Goal: Book appointment/travel/reservation

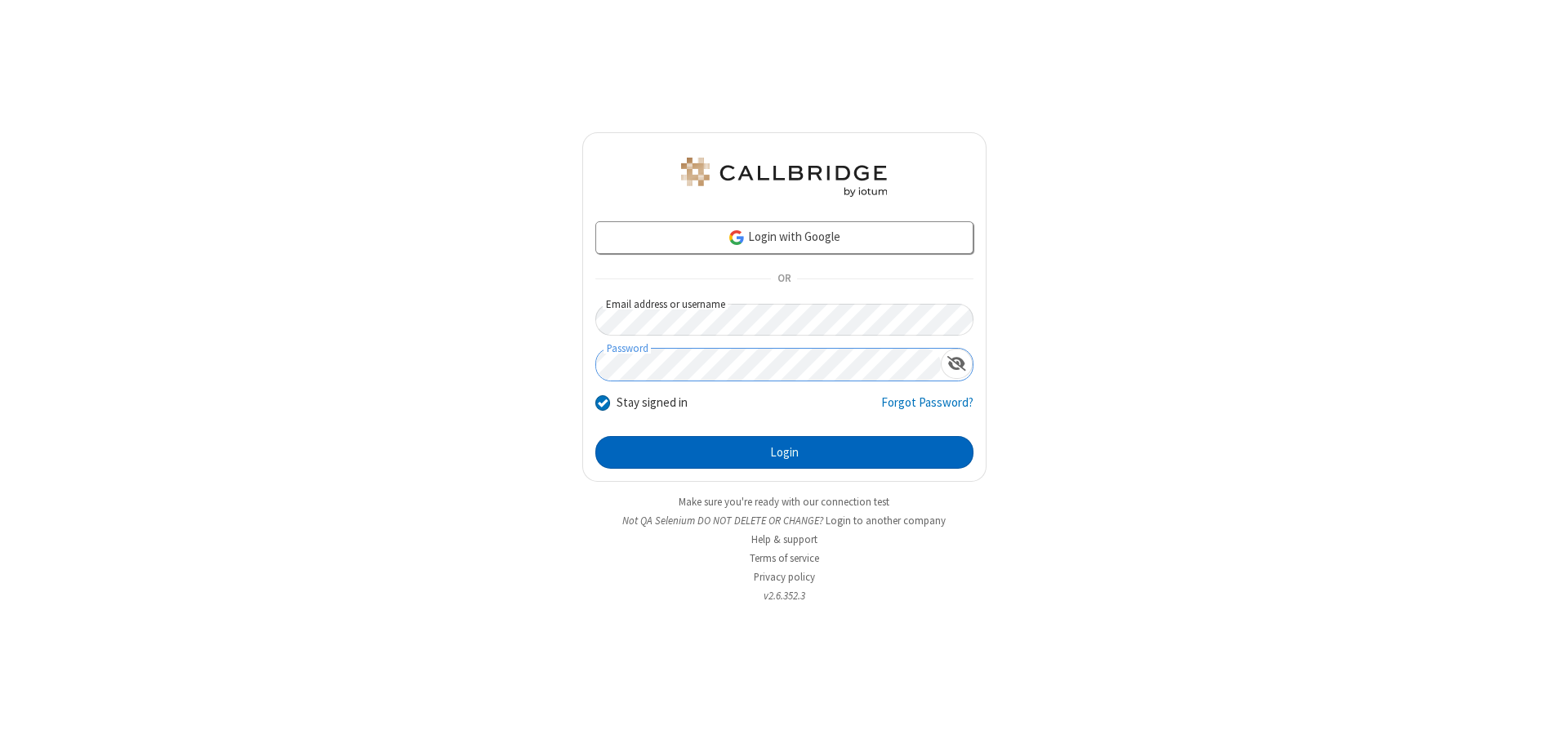
click at [784, 452] on button "Login" at bounding box center [784, 452] width 378 height 33
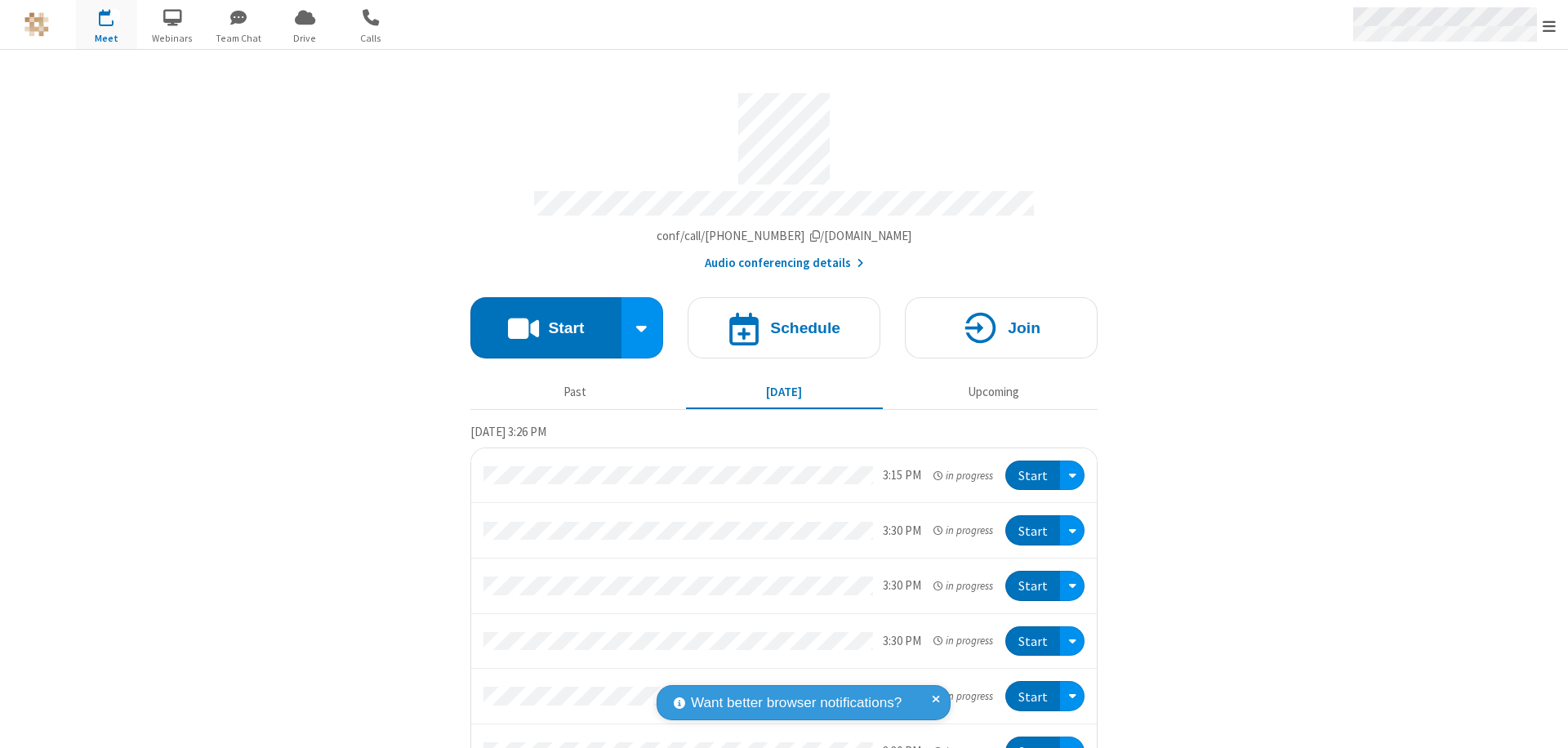
click at [1549, 26] on span "Open menu" at bounding box center [1549, 26] width 13 height 17
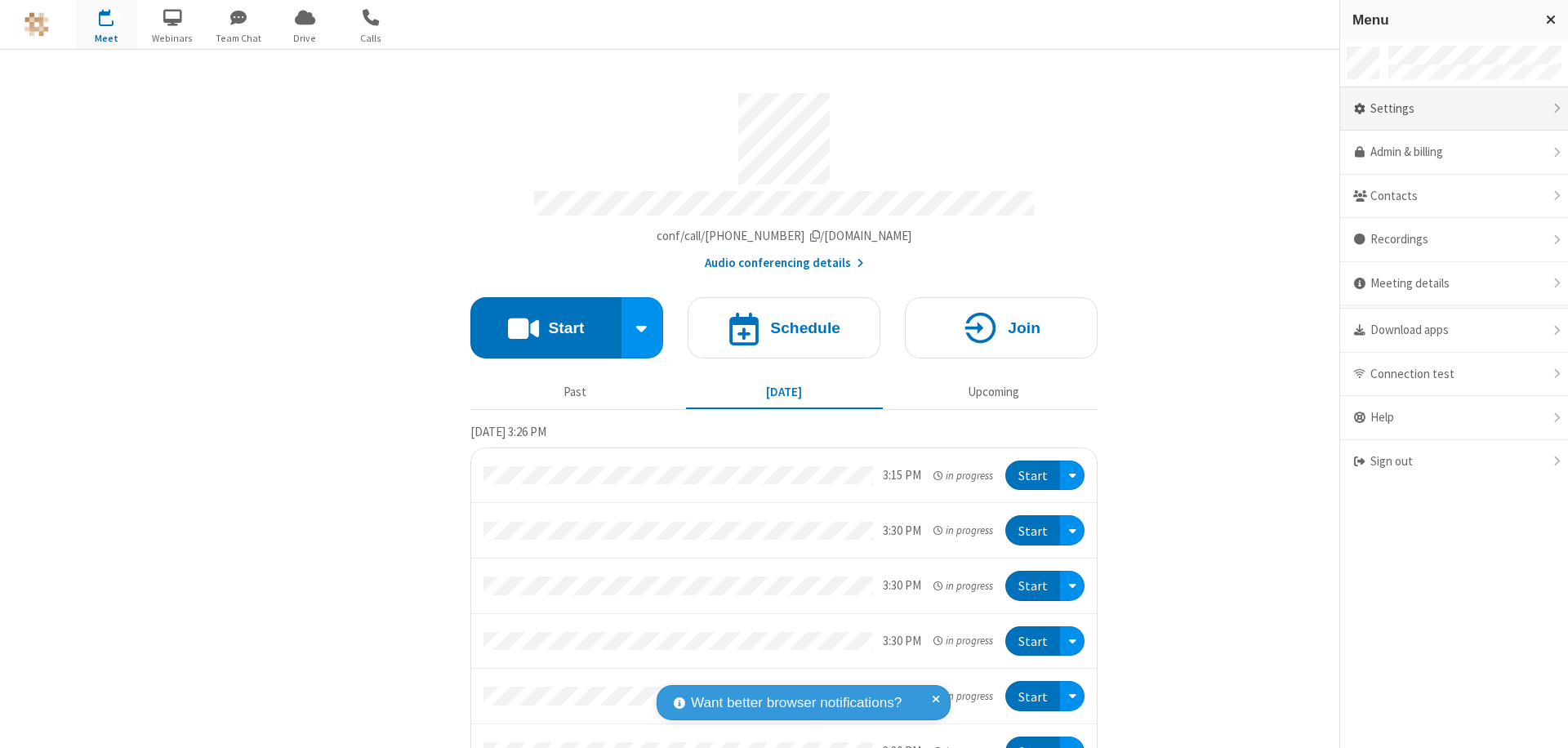
click at [1454, 109] on div "Settings" at bounding box center [1454, 109] width 228 height 45
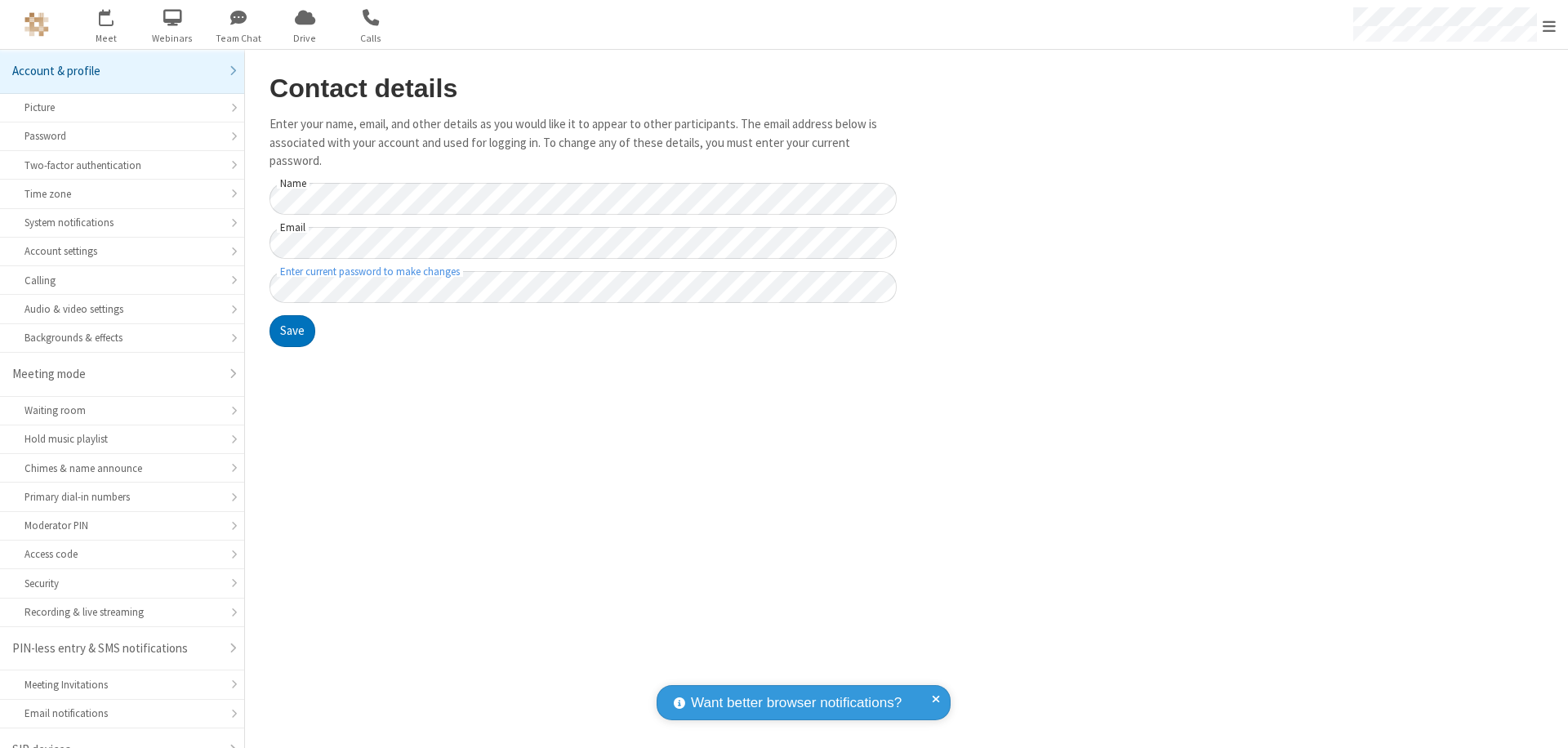
scroll to position [23, 0]
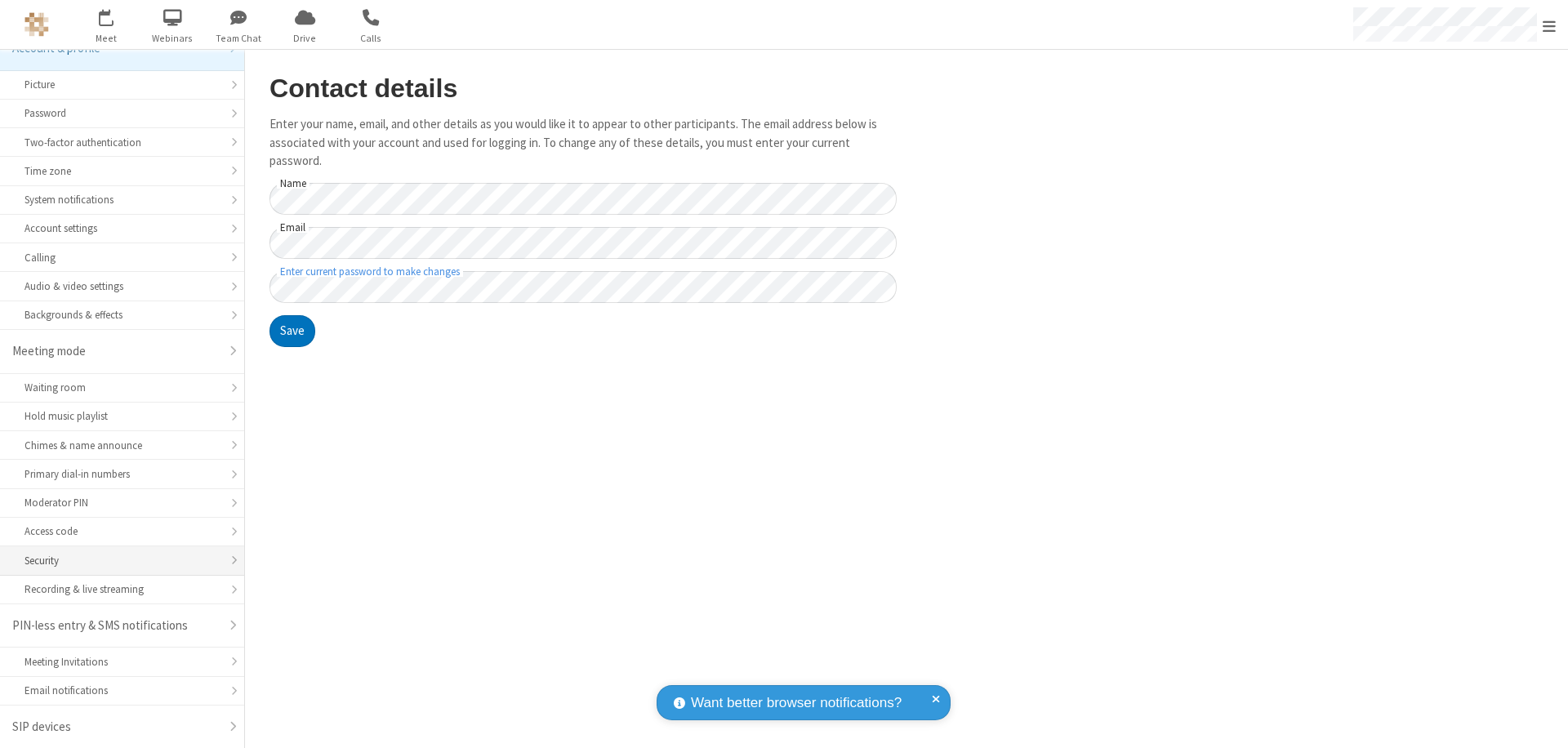
click at [116, 560] on div "Security" at bounding box center [122, 561] width 195 height 16
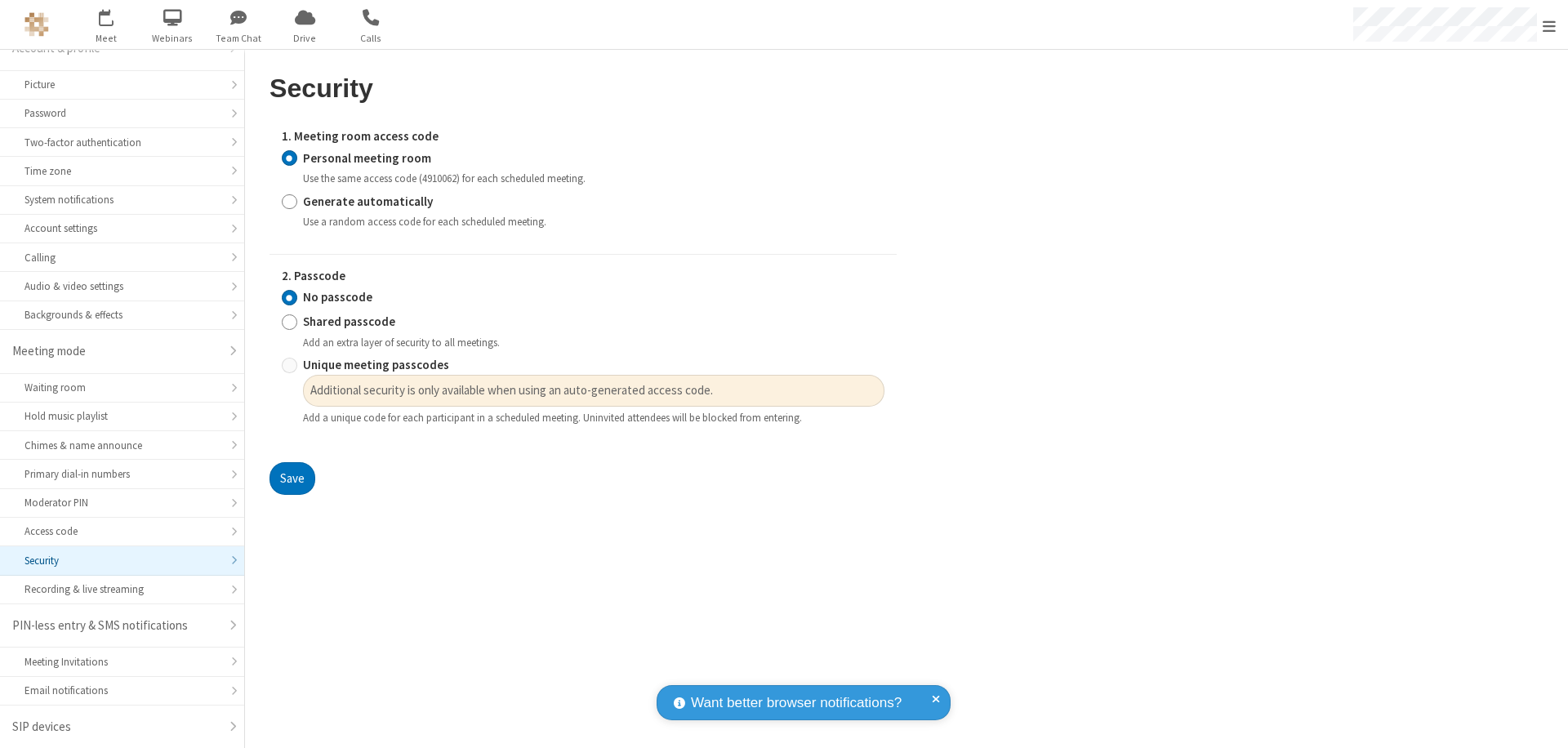
click at [289, 201] on input "Generate automatically" at bounding box center [290, 201] width 16 height 17
radio input "true"
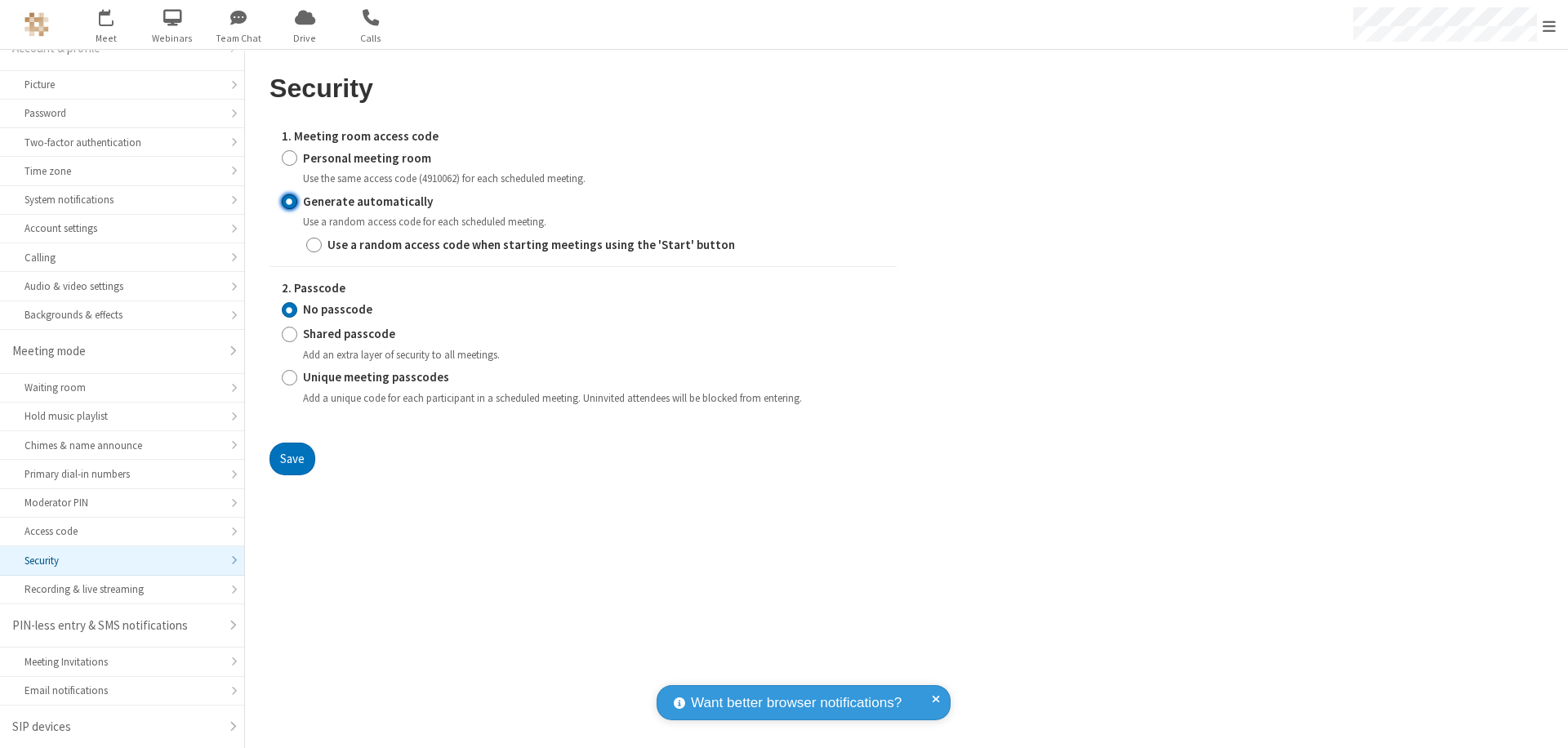
click at [289, 310] on input "No passcode" at bounding box center [290, 310] width 16 height 17
click at [292, 458] on button "Save" at bounding box center [292, 459] width 46 height 33
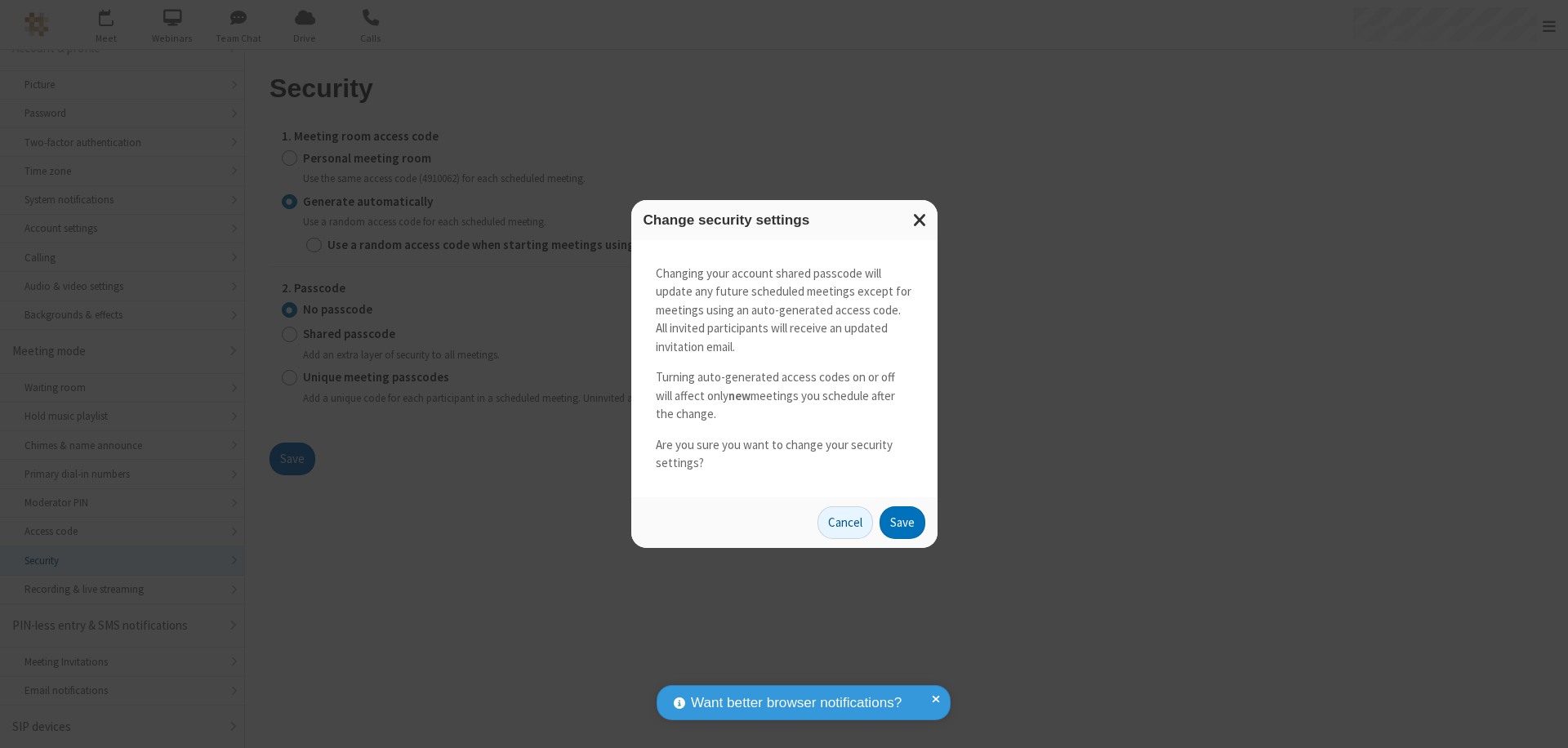
click at [902, 522] on button "Save" at bounding box center [902, 522] width 46 height 33
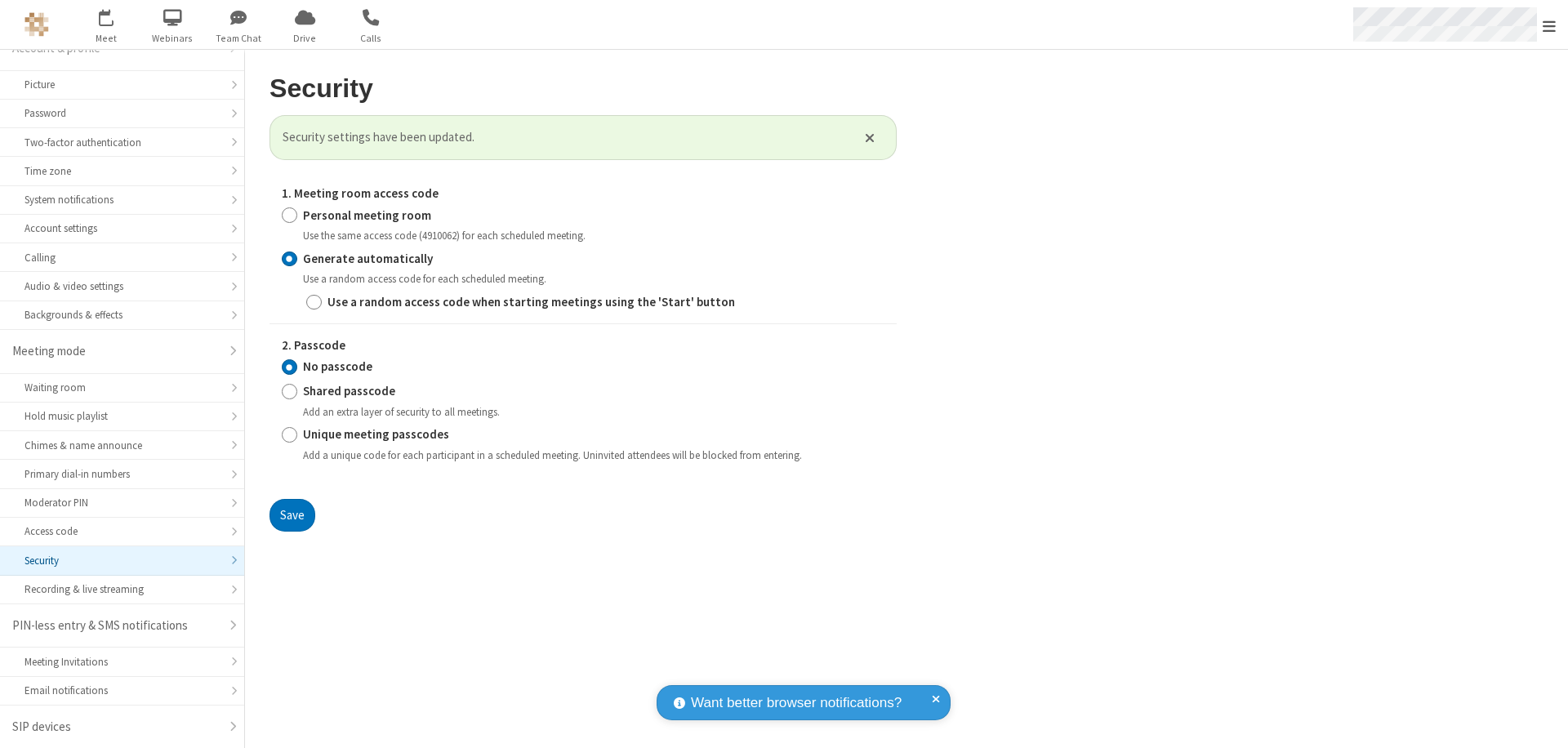
click at [1549, 26] on span "Open menu" at bounding box center [1549, 26] width 13 height 17
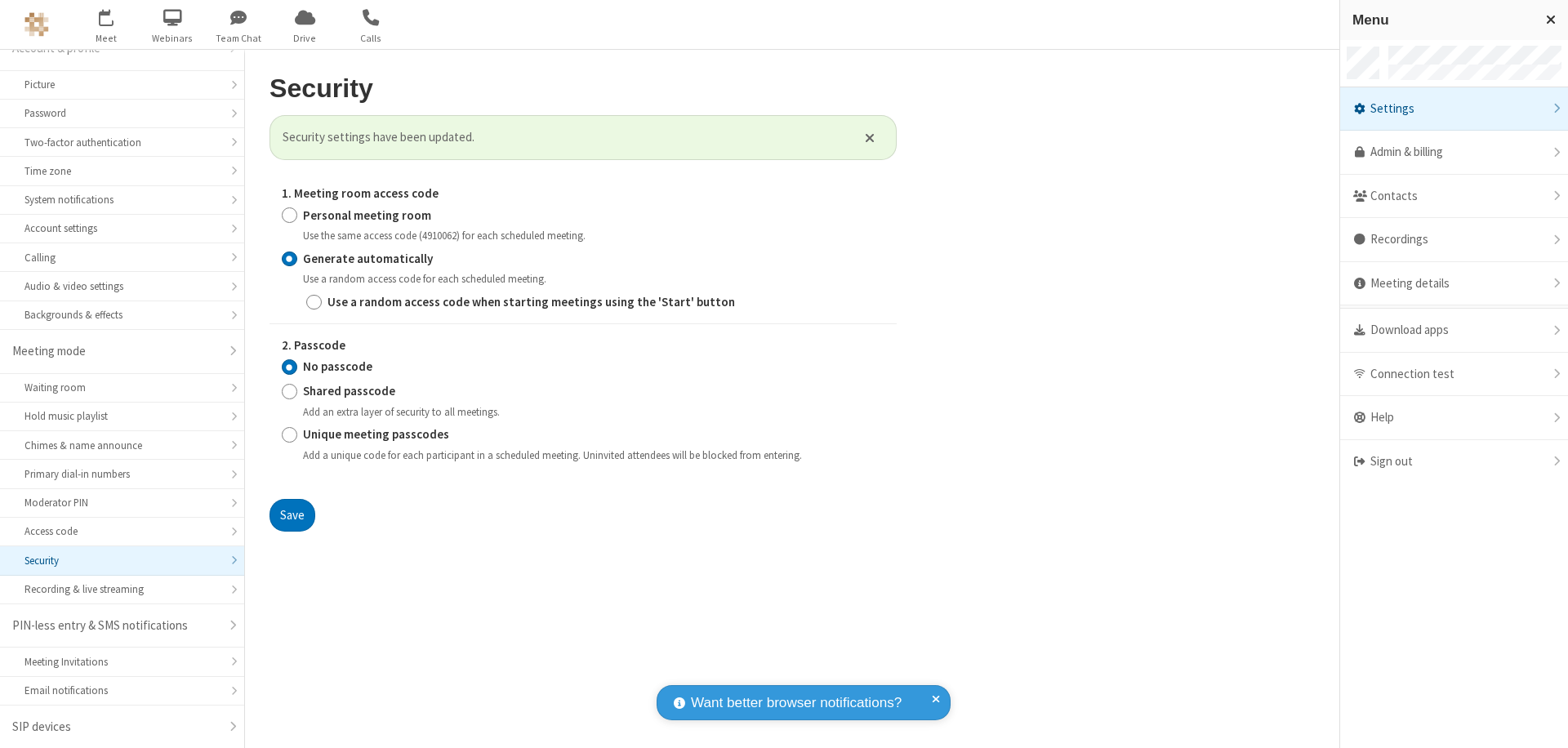
click at [106, 25] on span "button" at bounding box center [107, 17] width 61 height 28
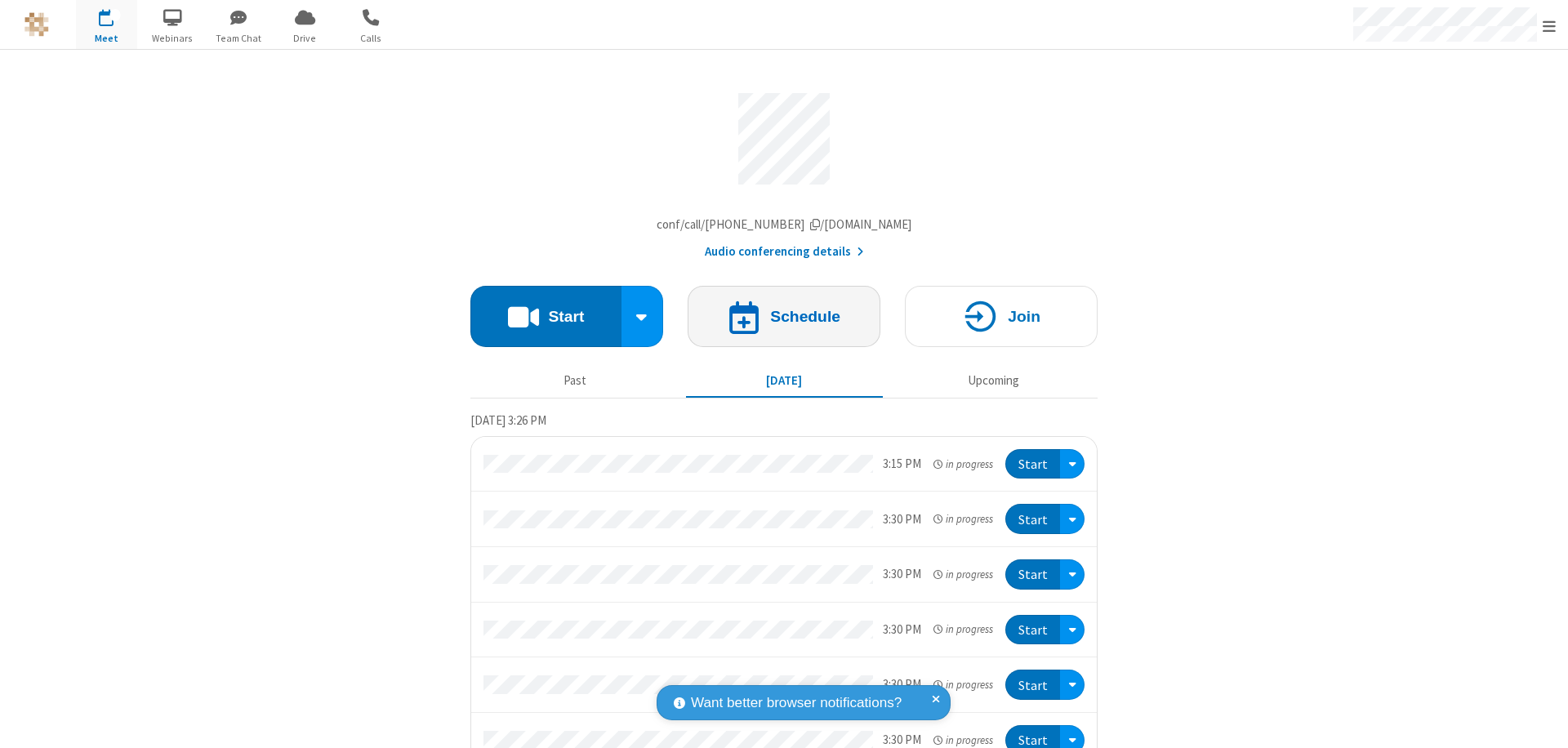
click at [778, 321] on h4 "Schedule" at bounding box center [805, 317] width 70 height 16
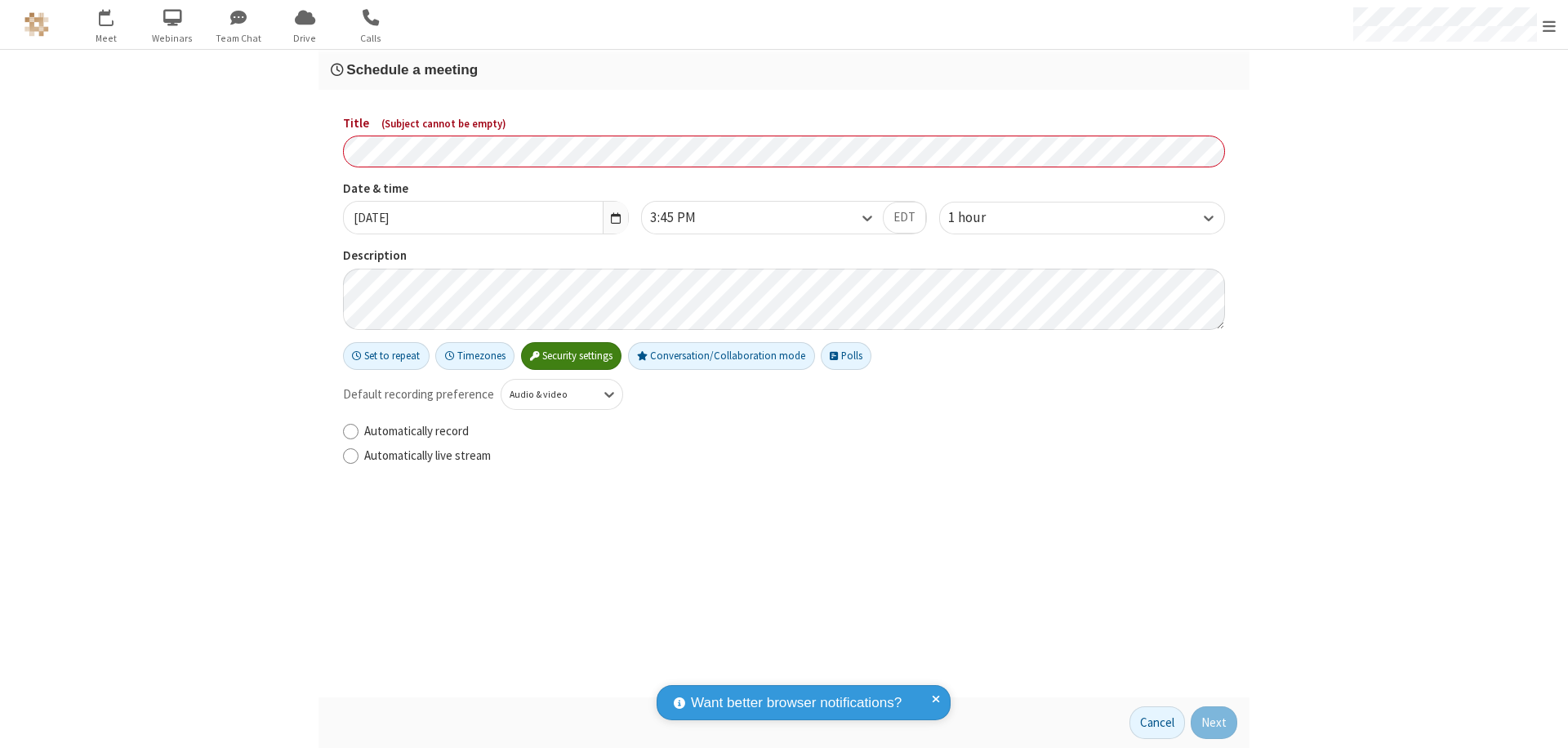
click at [784, 69] on h3 "Schedule a meeting" at bounding box center [784, 70] width 906 height 16
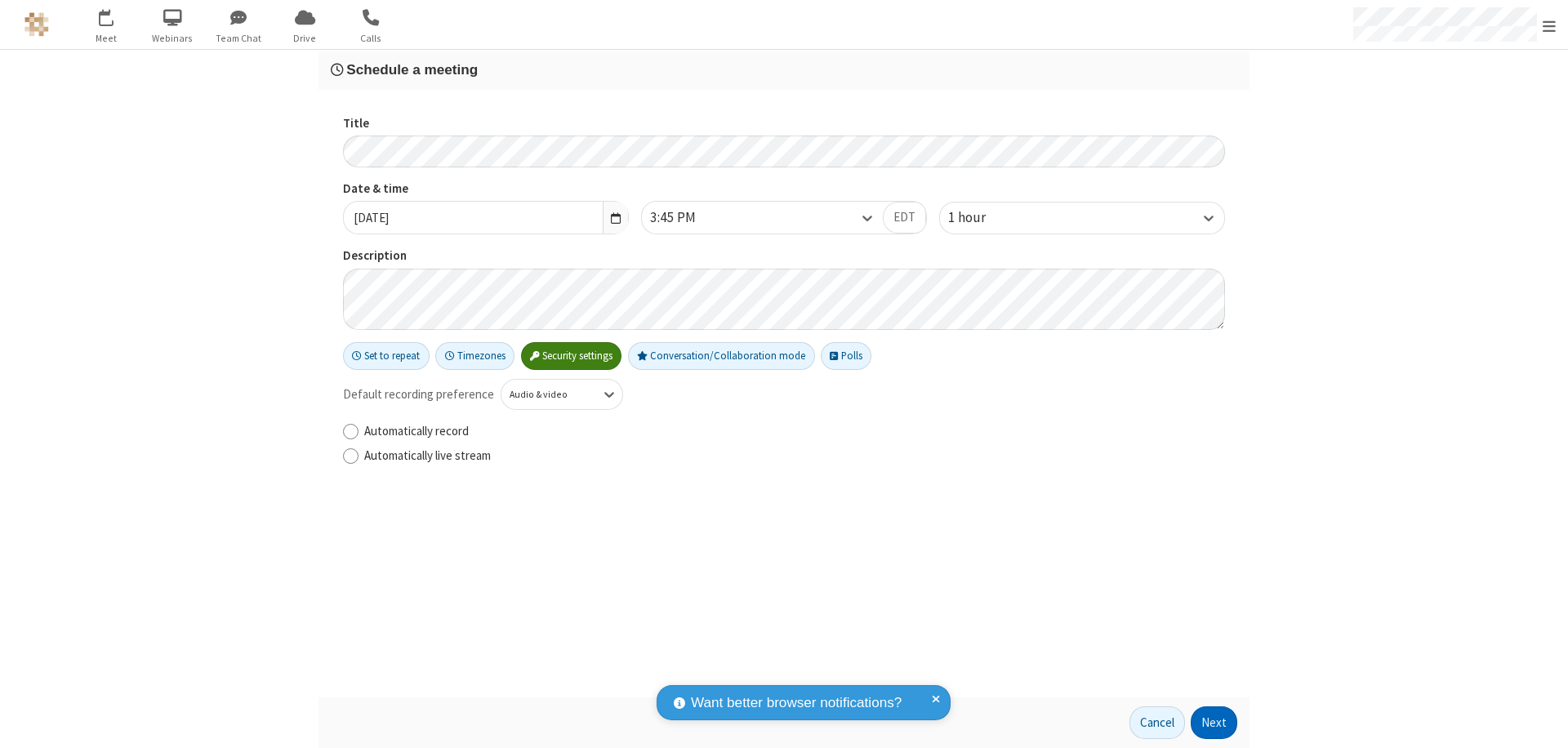
click at [1215, 723] on button "Next" at bounding box center [1214, 722] width 46 height 33
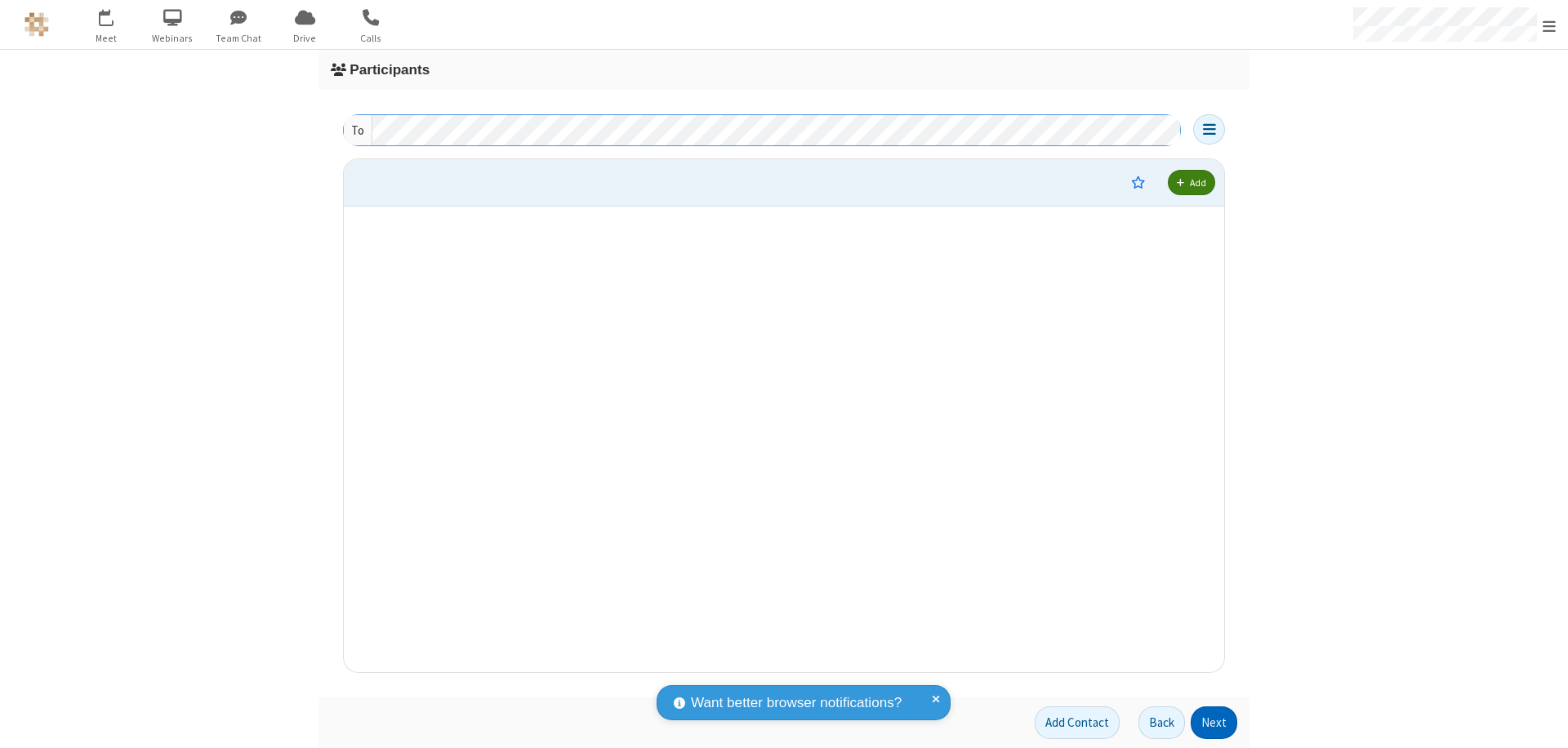
click at [1215, 723] on button "Next" at bounding box center [1214, 722] width 46 height 33
